Goal: Communication & Community: Ask a question

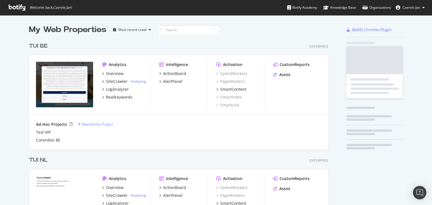
scroll to position [201, 423]
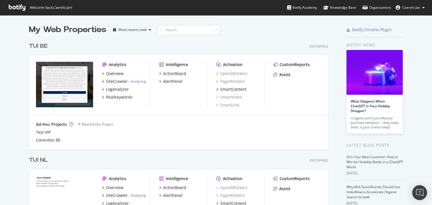
click at [420, 192] on img "Open Intercom Messenger" at bounding box center [419, 192] width 7 height 7
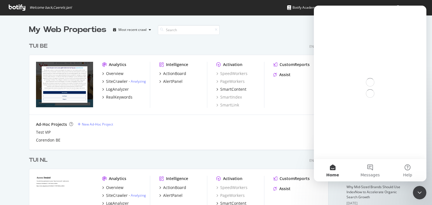
scroll to position [0, 0]
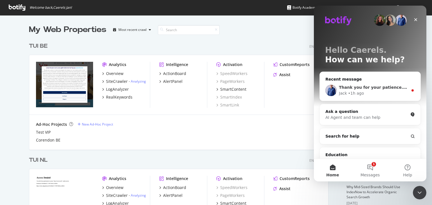
click at [366, 88] on span "Thank you for your patience. We will try to get back to you as soon as possible." at bounding box center [427, 87] width 177 height 5
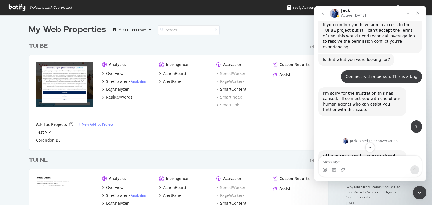
scroll to position [813, 0]
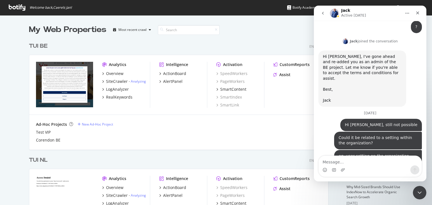
click at [365, 161] on textarea "Message…" at bounding box center [370, 161] width 103 height 10
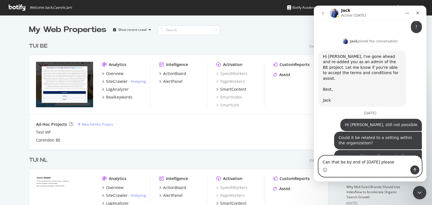
type textarea "Can that be by end of [DATE] please?"
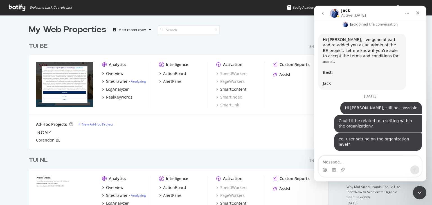
click at [200, 43] on div "TUI BE Enterprise" at bounding box center [179, 46] width 300 height 8
